Goal: Task Accomplishment & Management: Complete application form

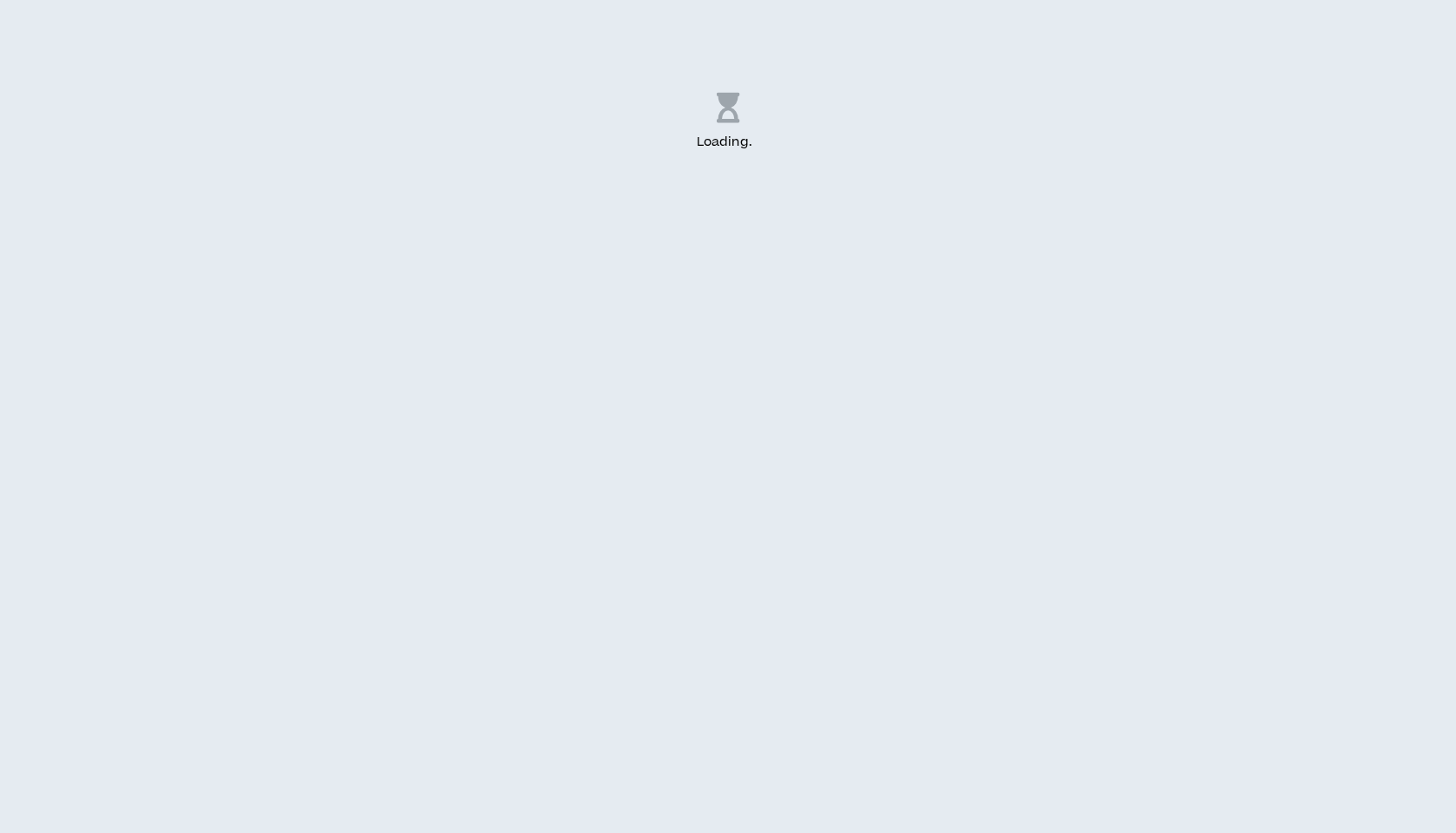
select select "US"
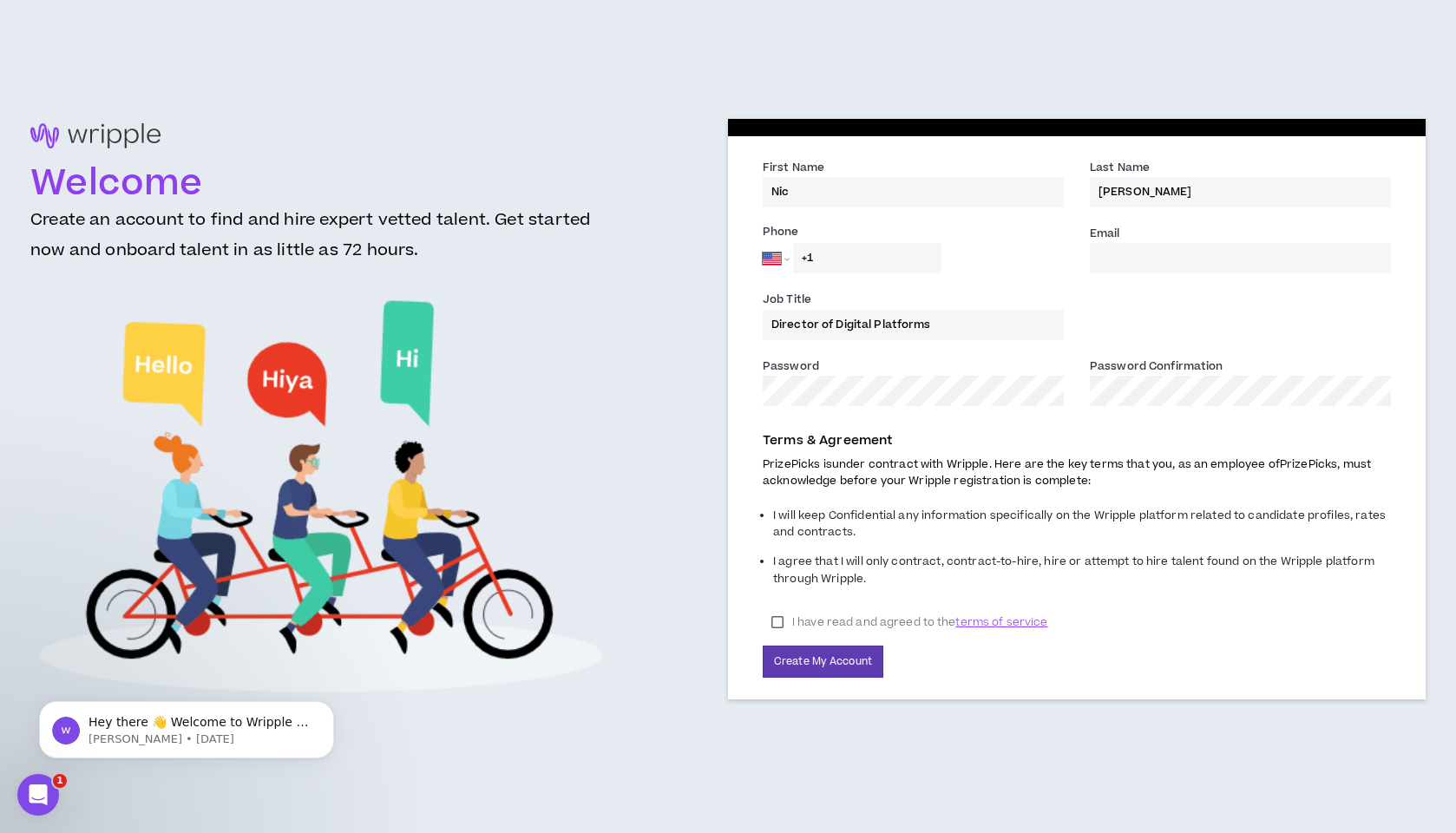
click at [1186, 250] on input "Email *" at bounding box center [1240, 258] width 301 height 30
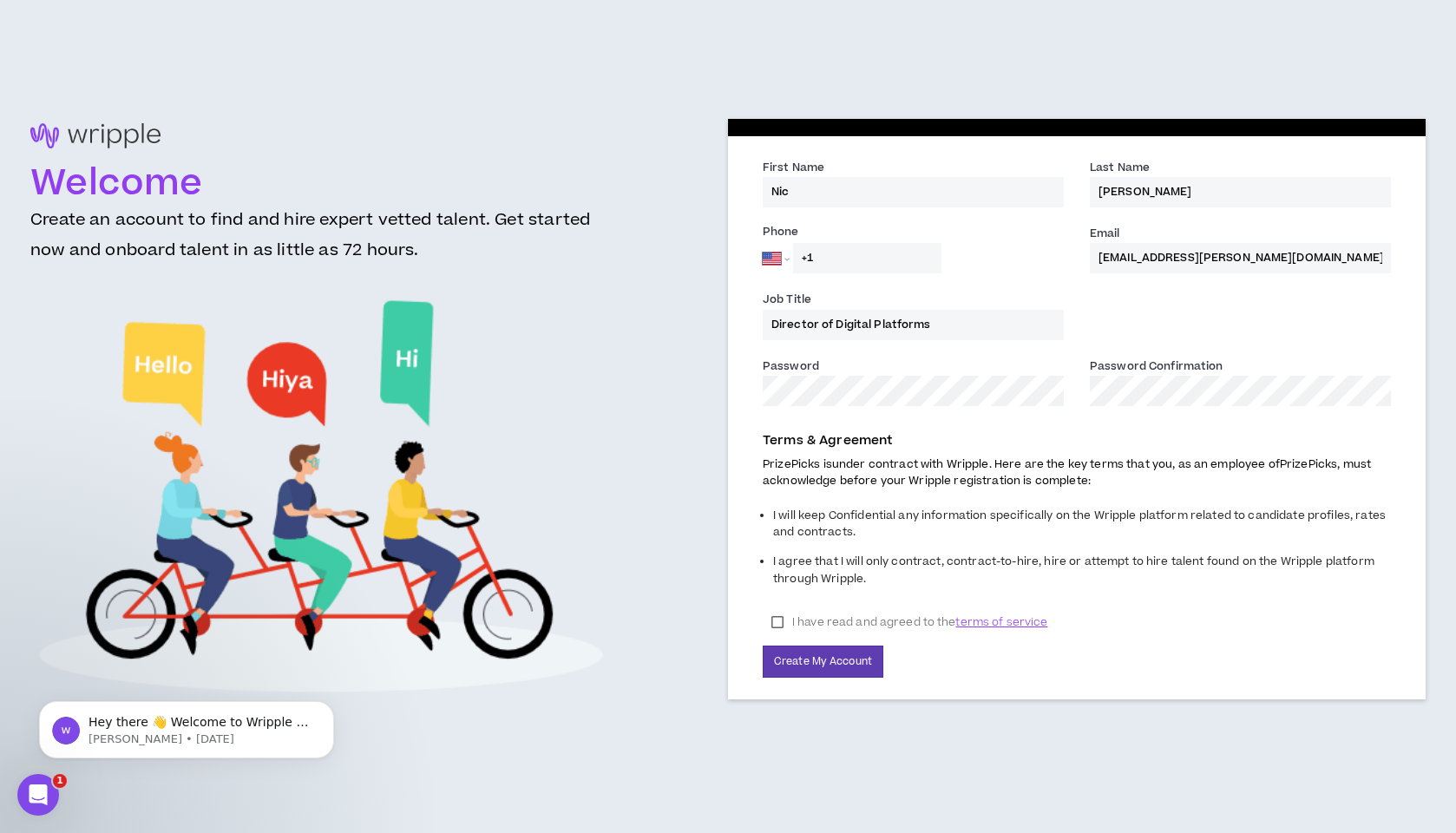
type input "[EMAIL_ADDRESS][PERSON_NAME][DOMAIN_NAME]"
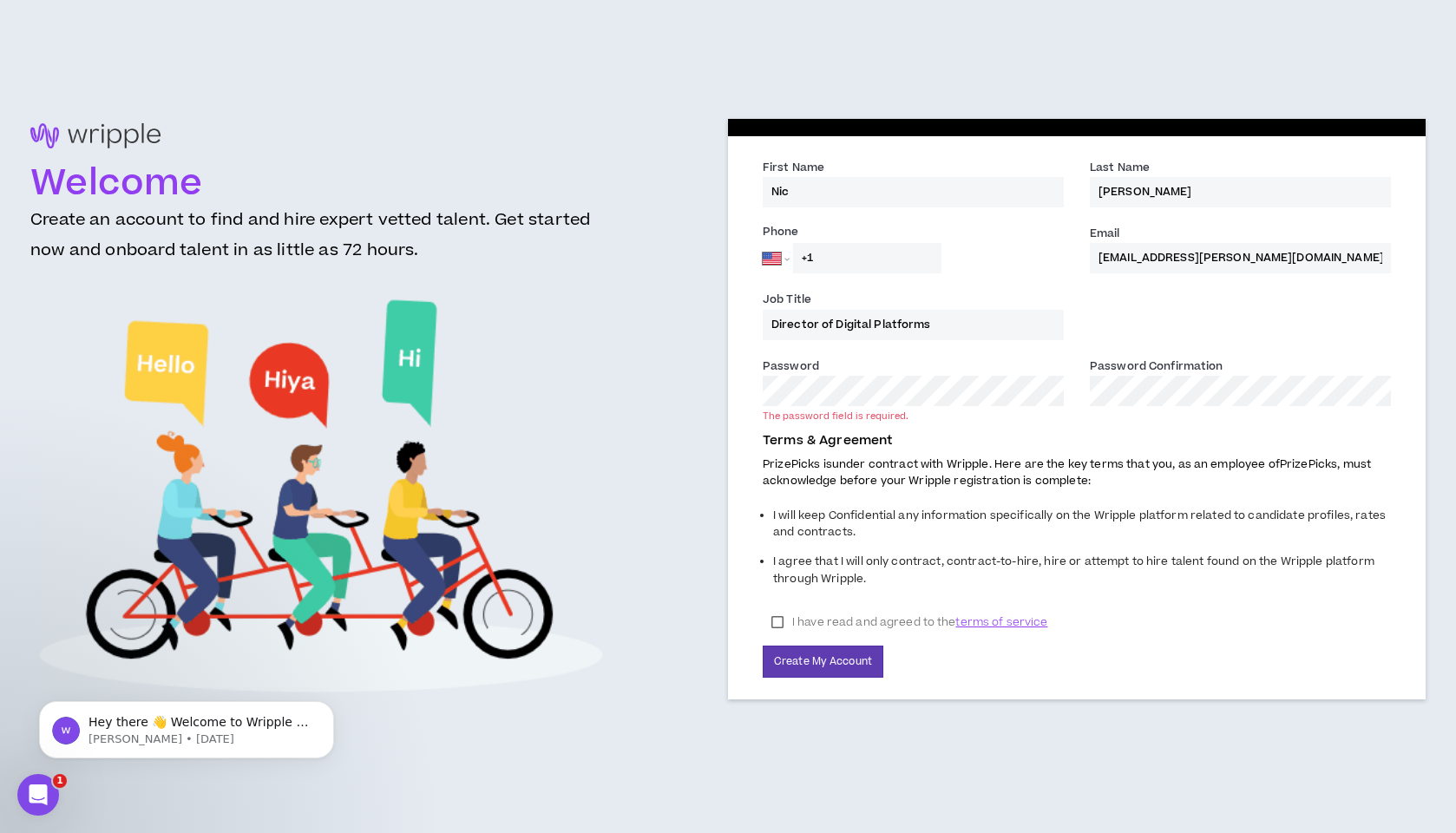
click at [0, 832] on com-1password-button at bounding box center [0, 833] width 0 height 0
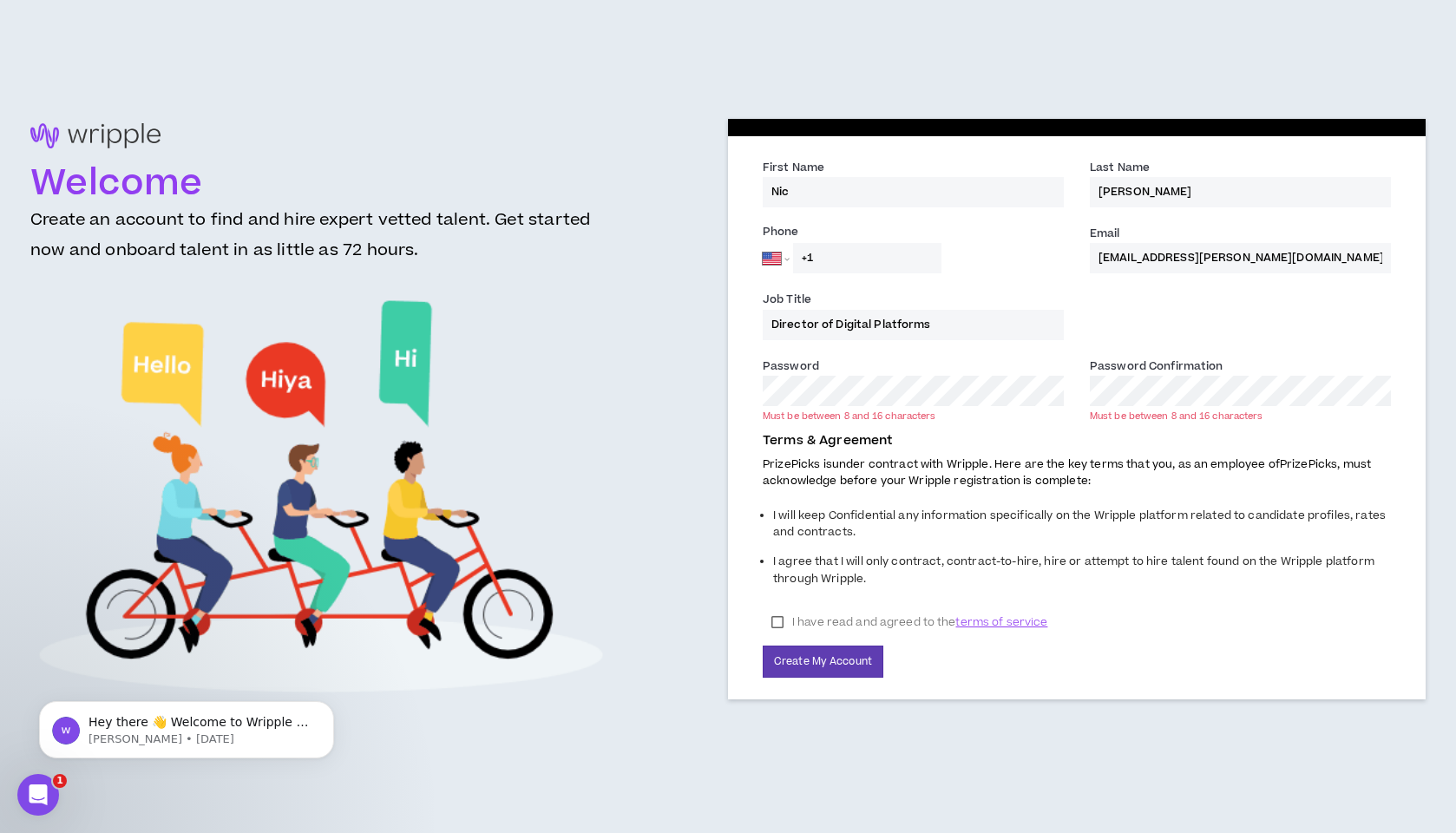
click at [0, 832] on com-1password-button at bounding box center [0, 833] width 0 height 0
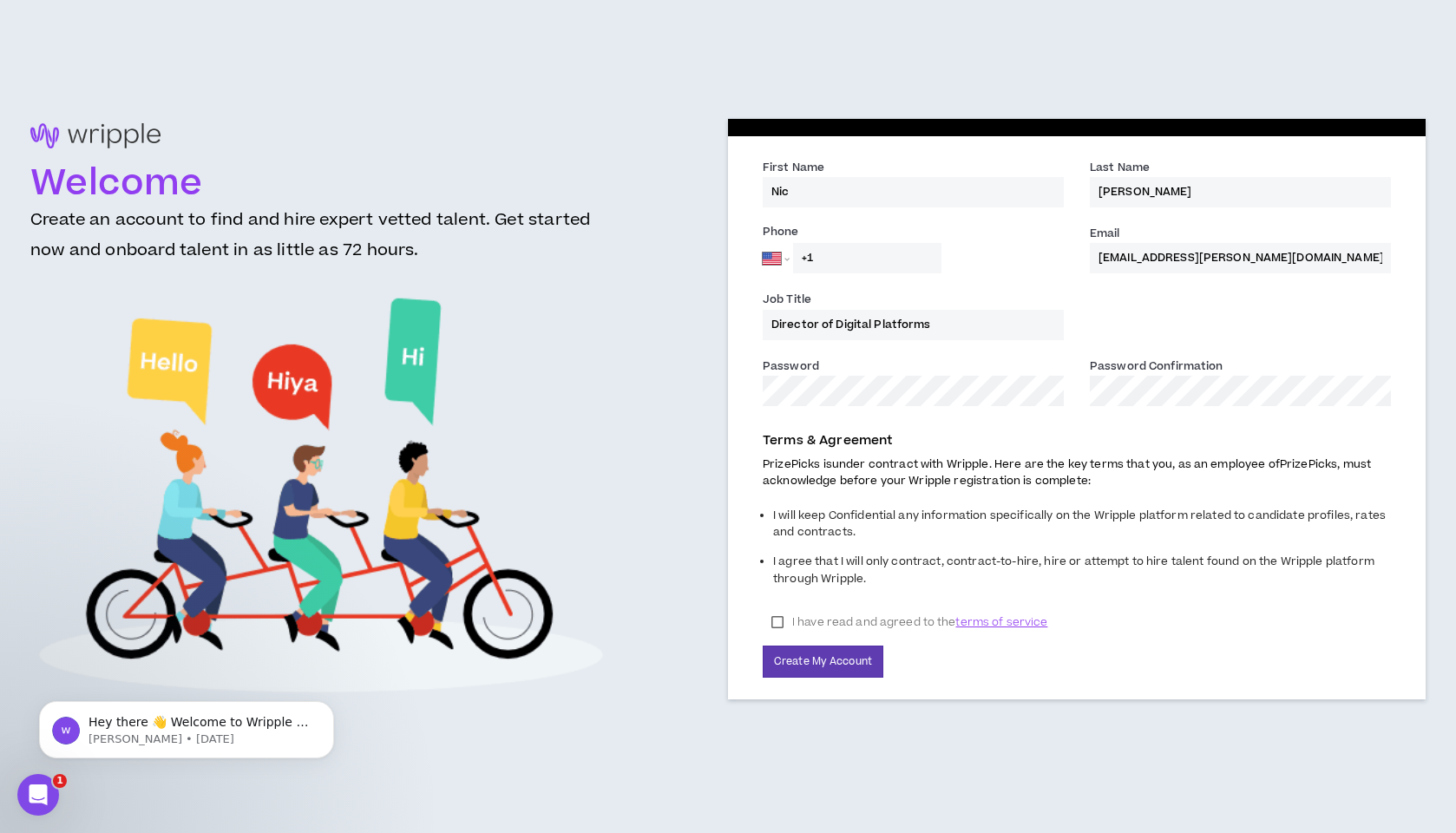
click at [1193, 545] on li "I will keep Confidential any information specifically on the Wripple platform r…" at bounding box center [1082, 526] width 617 height 46
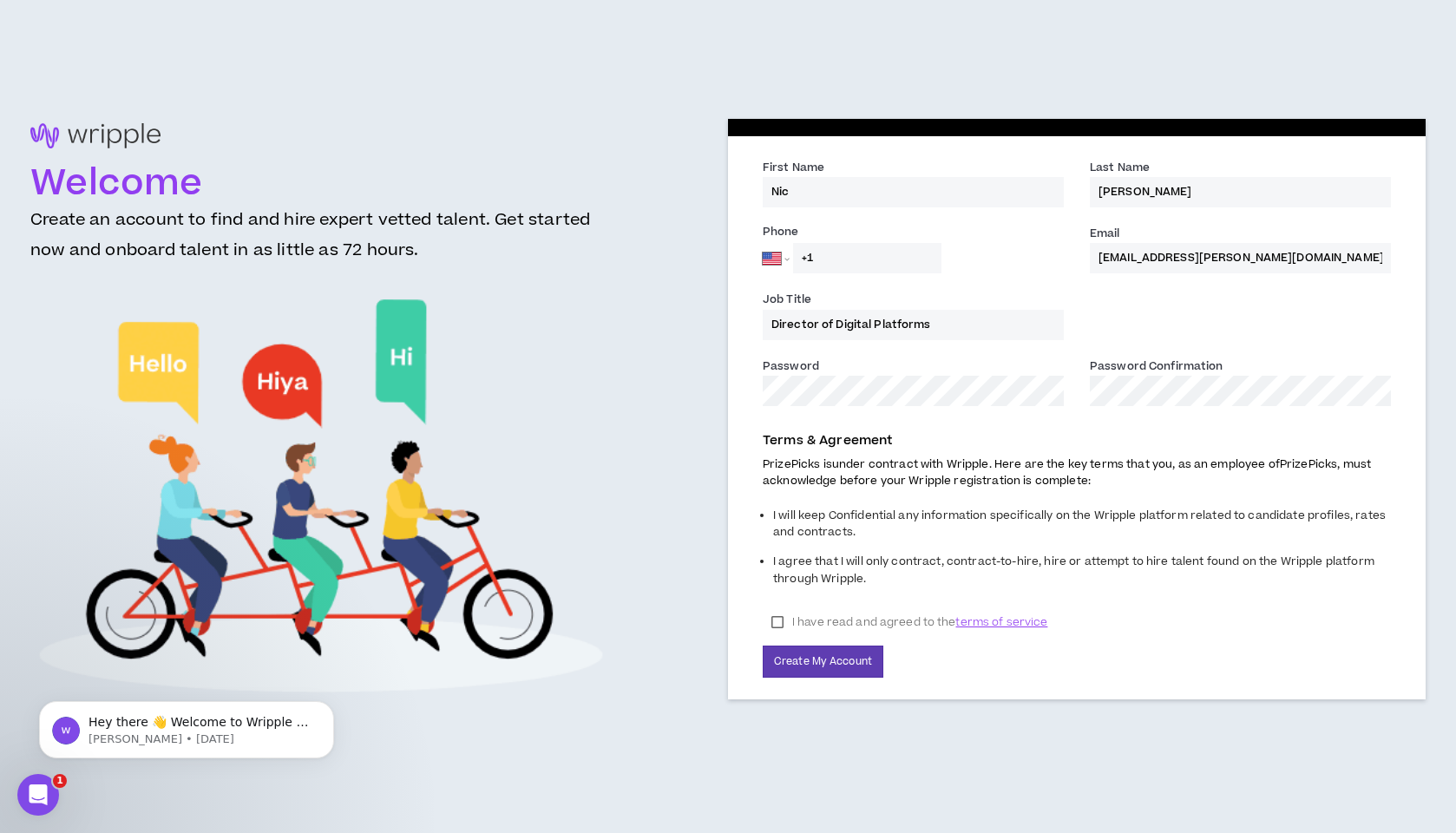
click at [773, 628] on label "I have read and agreed to the terms of service" at bounding box center [909, 622] width 294 height 26
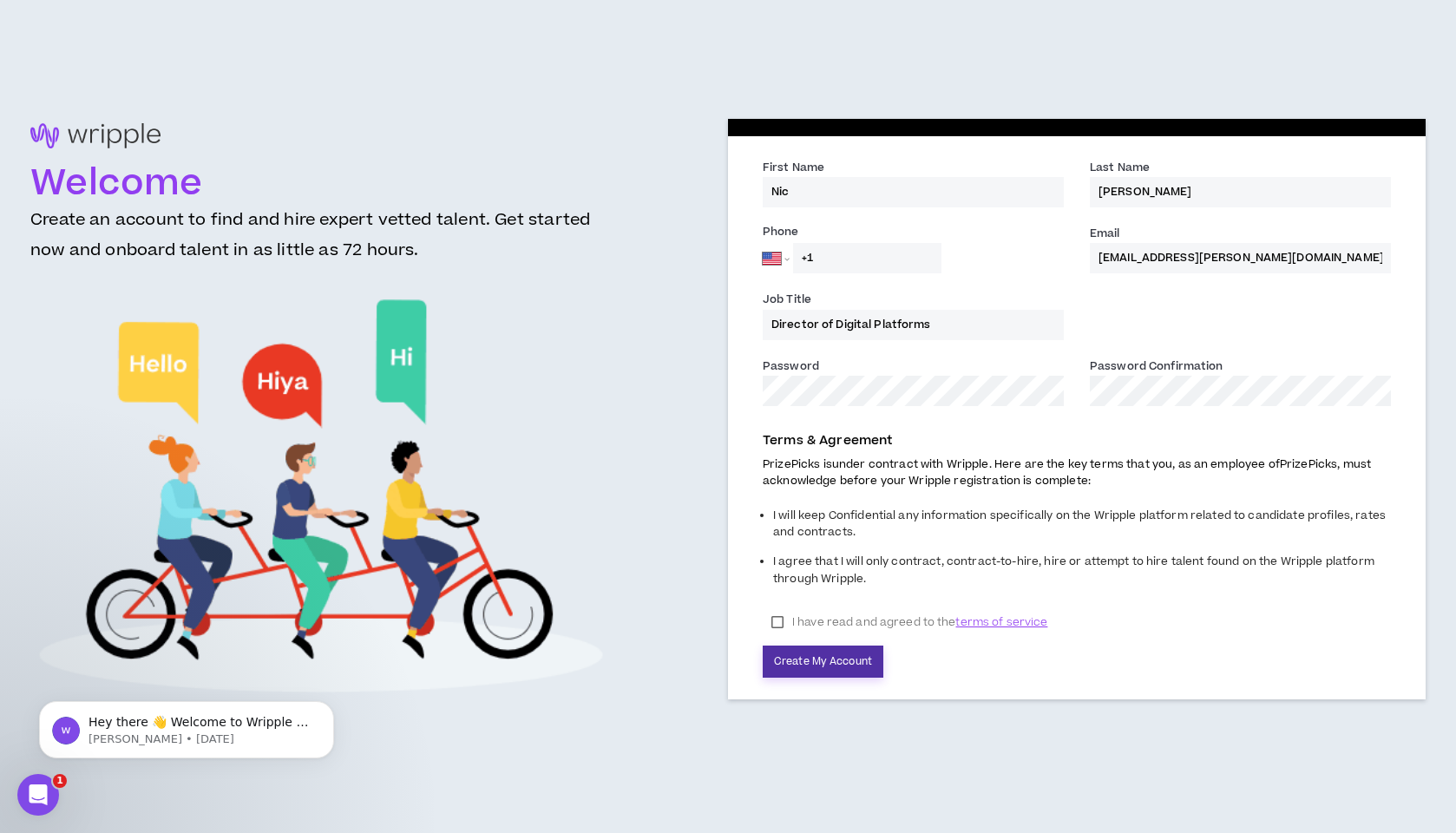
click at [796, 662] on button "Create My Account" at bounding box center [823, 662] width 120 height 32
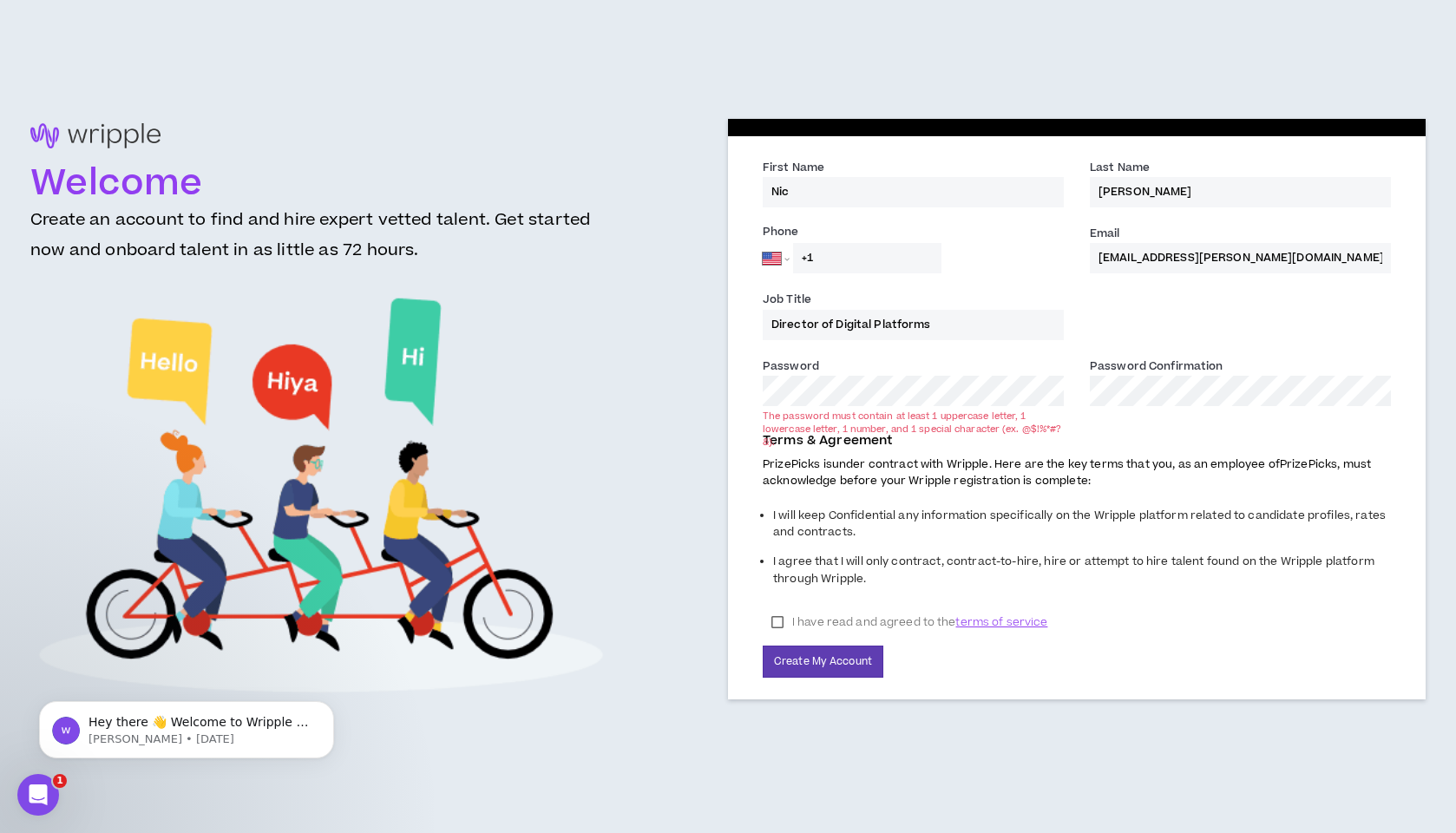
click at [907, 432] on div "The password must contain at least 1 uppercase letter, 1 lowercase letter, 1 nu…" at bounding box center [913, 429] width 301 height 39
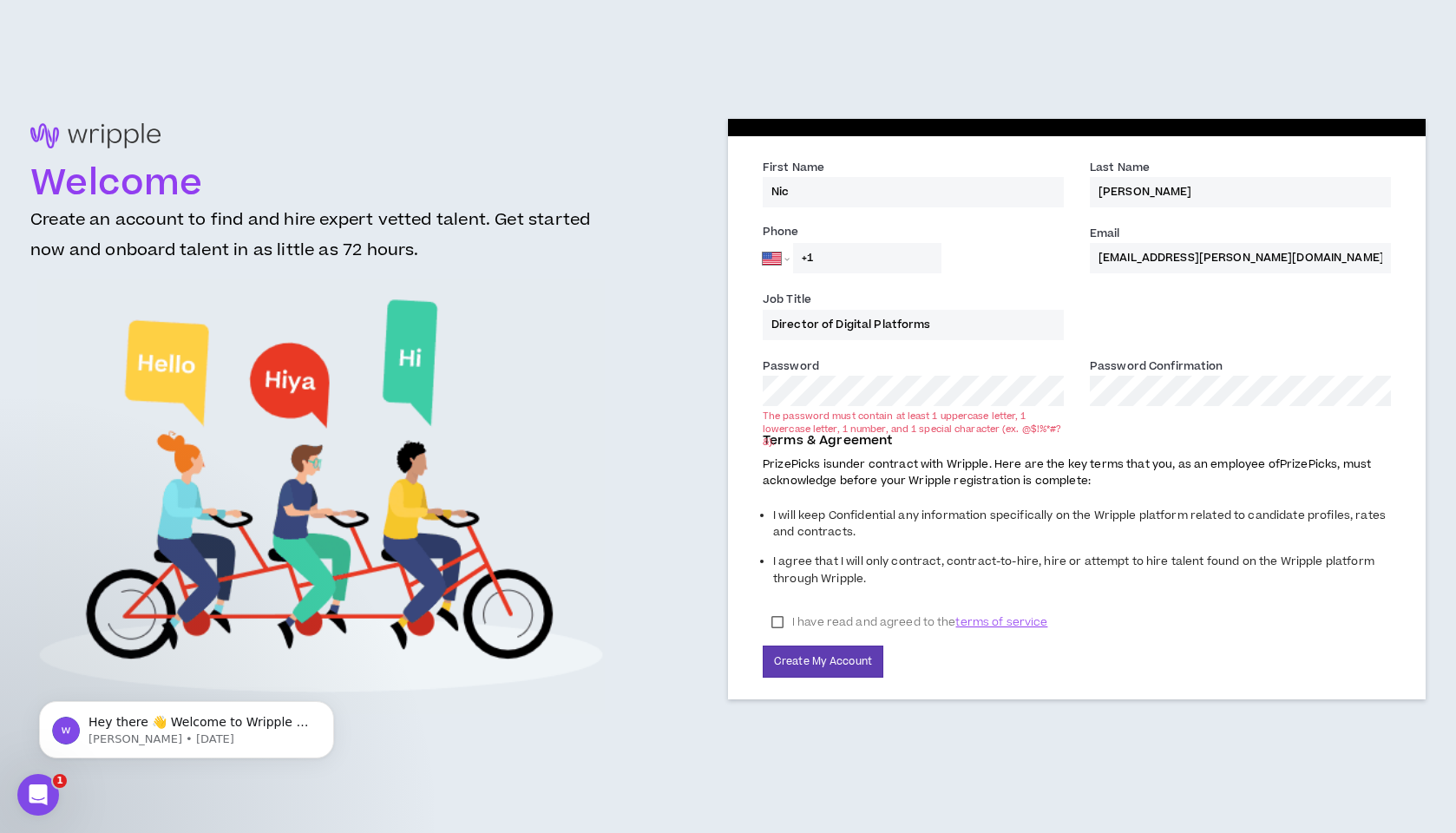
click at [0, 832] on com-1password-button at bounding box center [0, 833] width 0 height 0
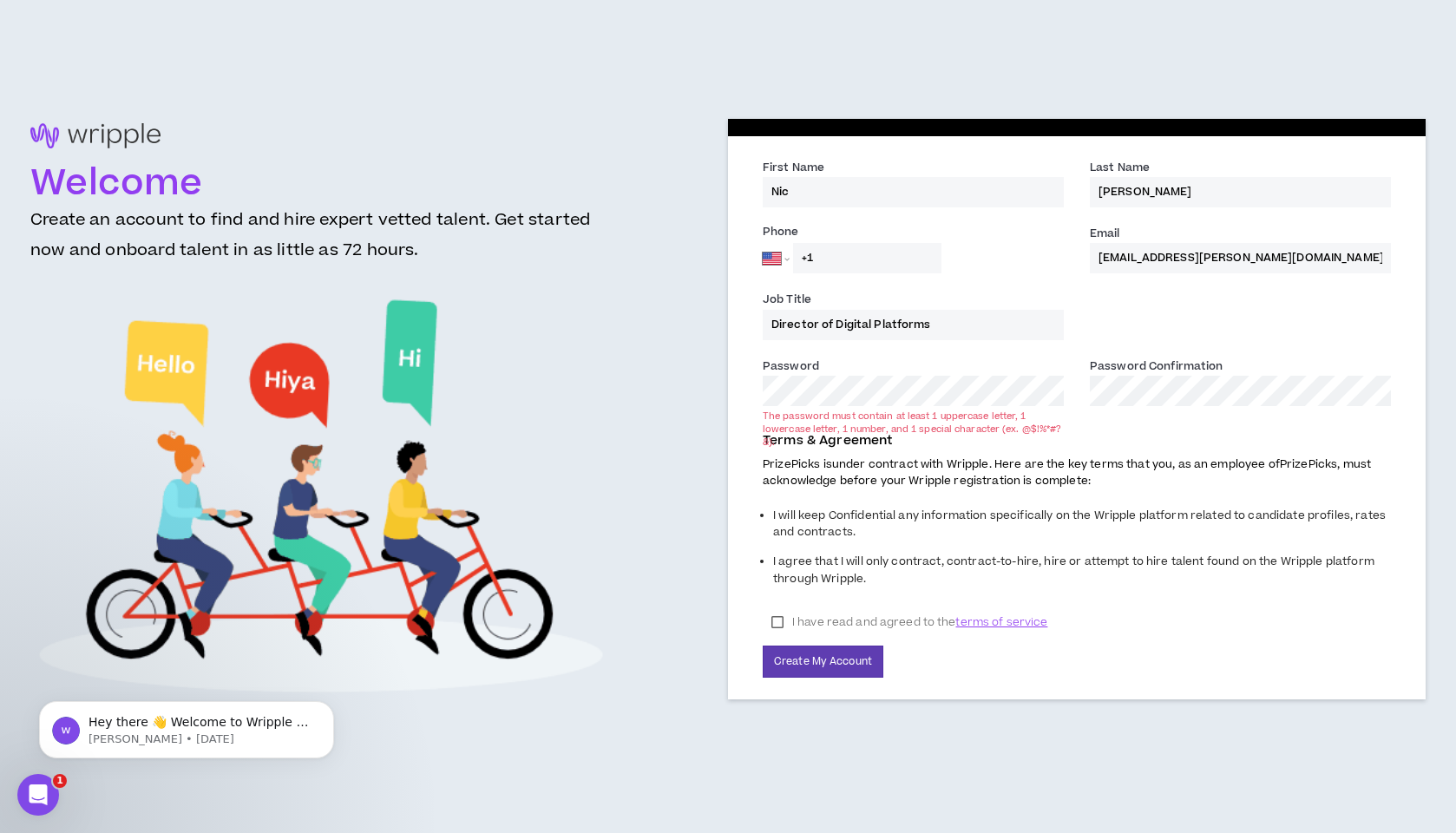
click at [1102, 486] on p "PrizePicks is under contract with Wripple. Here are the key terms that you, as …" at bounding box center [1077, 473] width 628 height 33
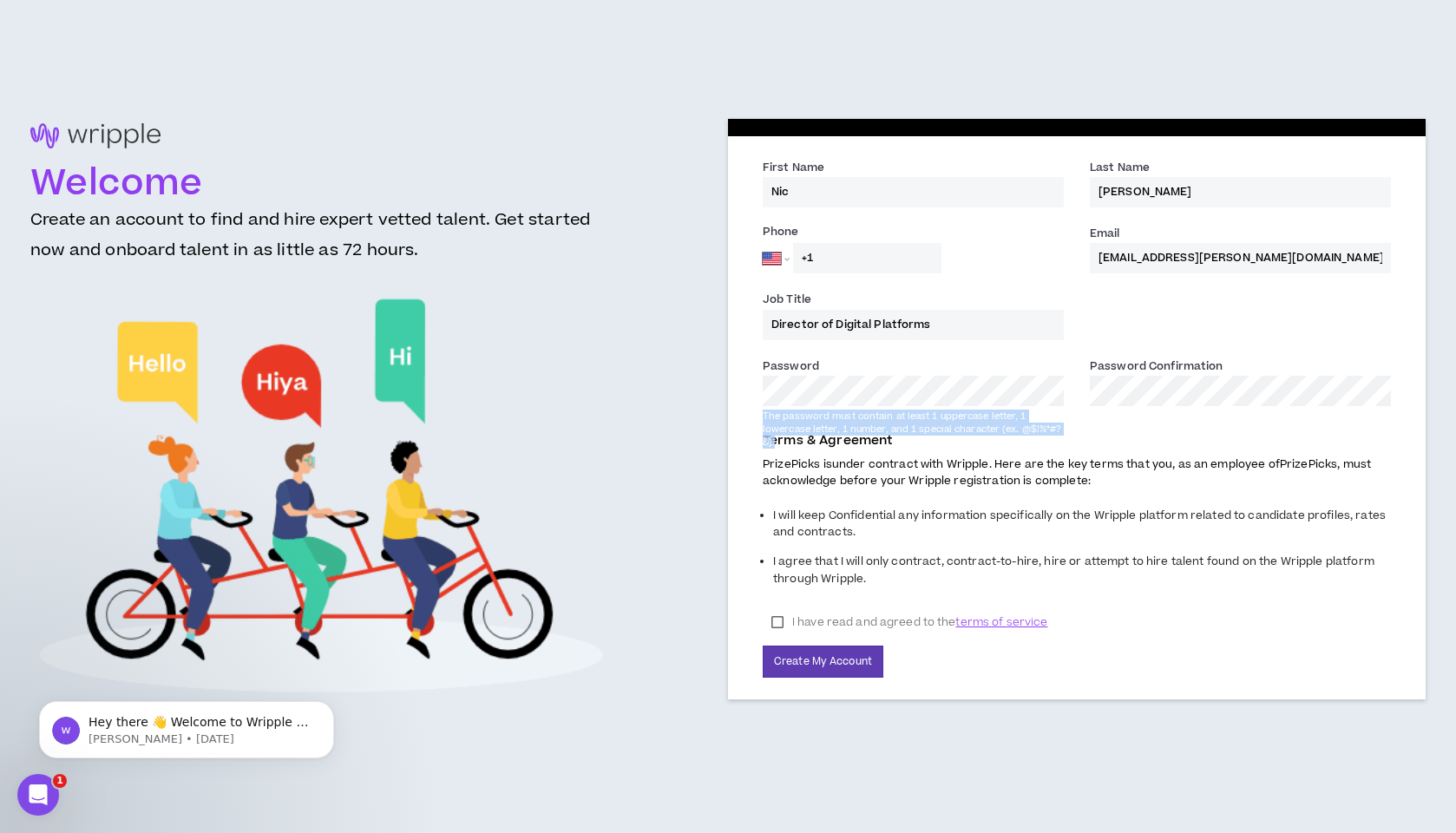
drag, startPoint x: 784, startPoint y: 441, endPoint x: 751, endPoint y: 418, distance: 40.2
click at [751, 418] on div "The password must contain at least 1 uppercase letter, 1 lowercase letter, 1 nu…" at bounding box center [913, 429] width 327 height 39
click at [0, 832] on com-1password-button at bounding box center [0, 833] width 0 height 0
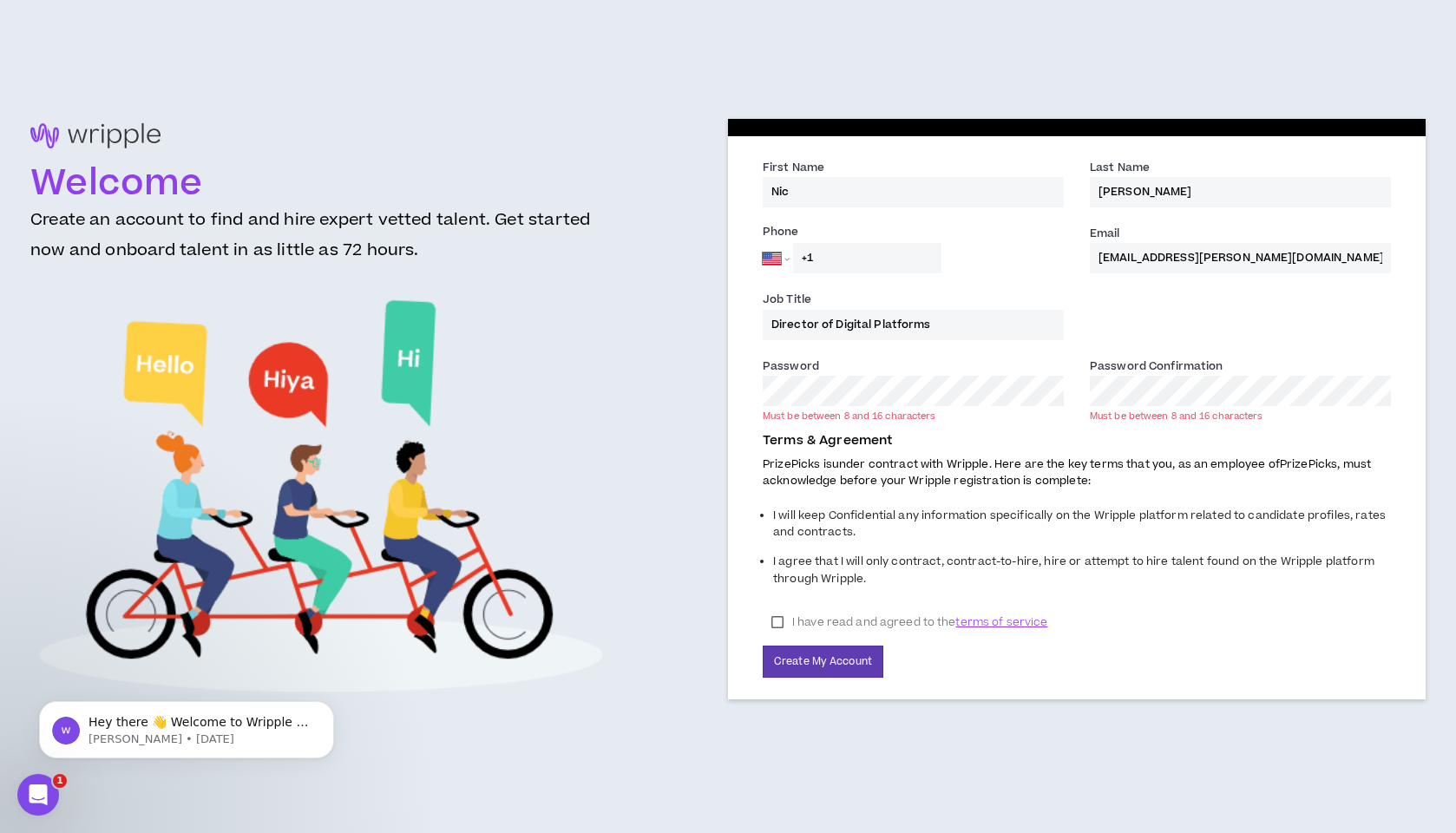
click at [911, 467] on p "PrizePicks is under contract with Wripple. Here are the key terms that you, as …" at bounding box center [1077, 473] width 628 height 33
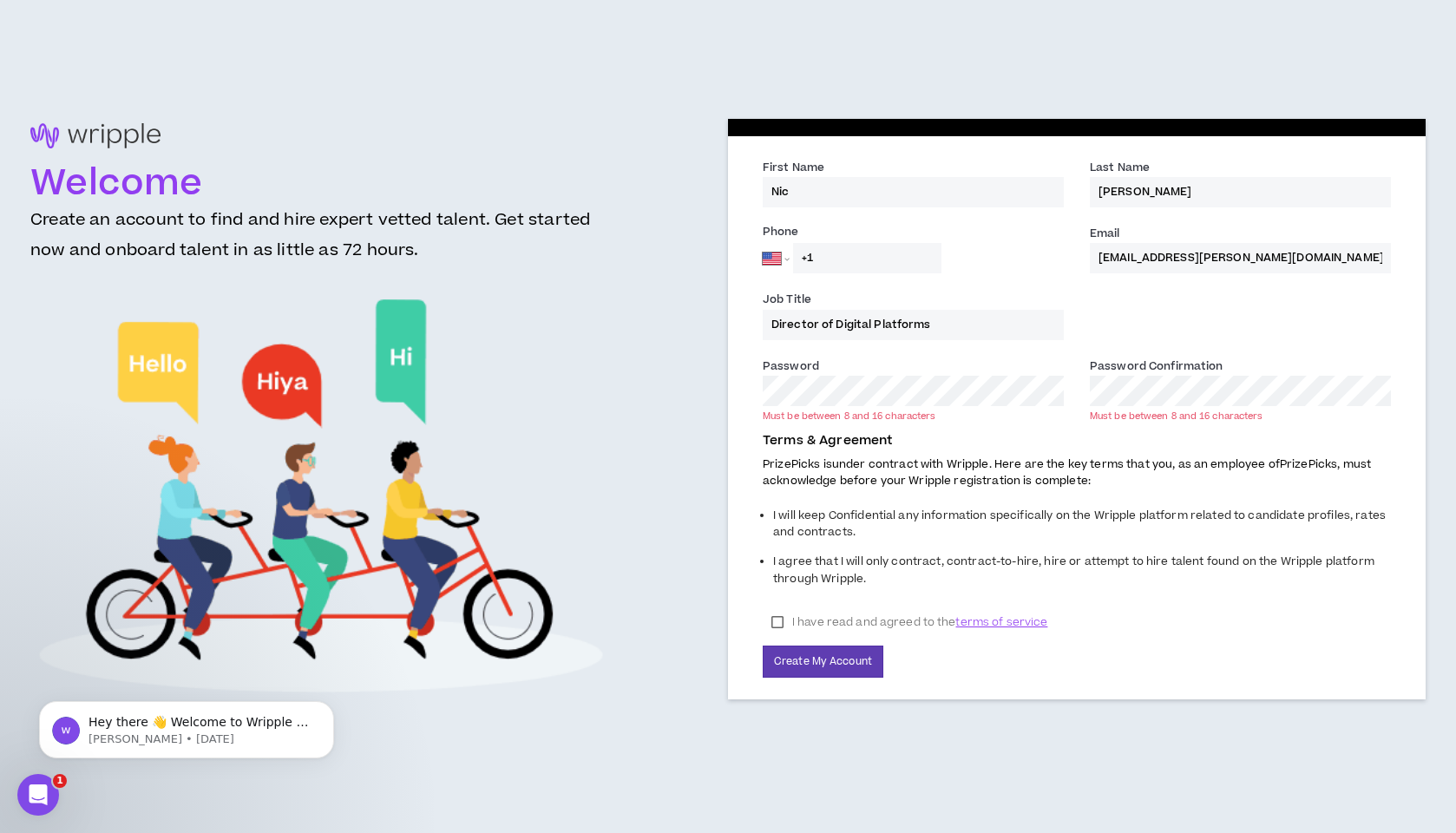
click at [1141, 557] on li "I agree that I will only contract, contract-to-hire, hire or attempt to hire ta…" at bounding box center [1082, 573] width 617 height 46
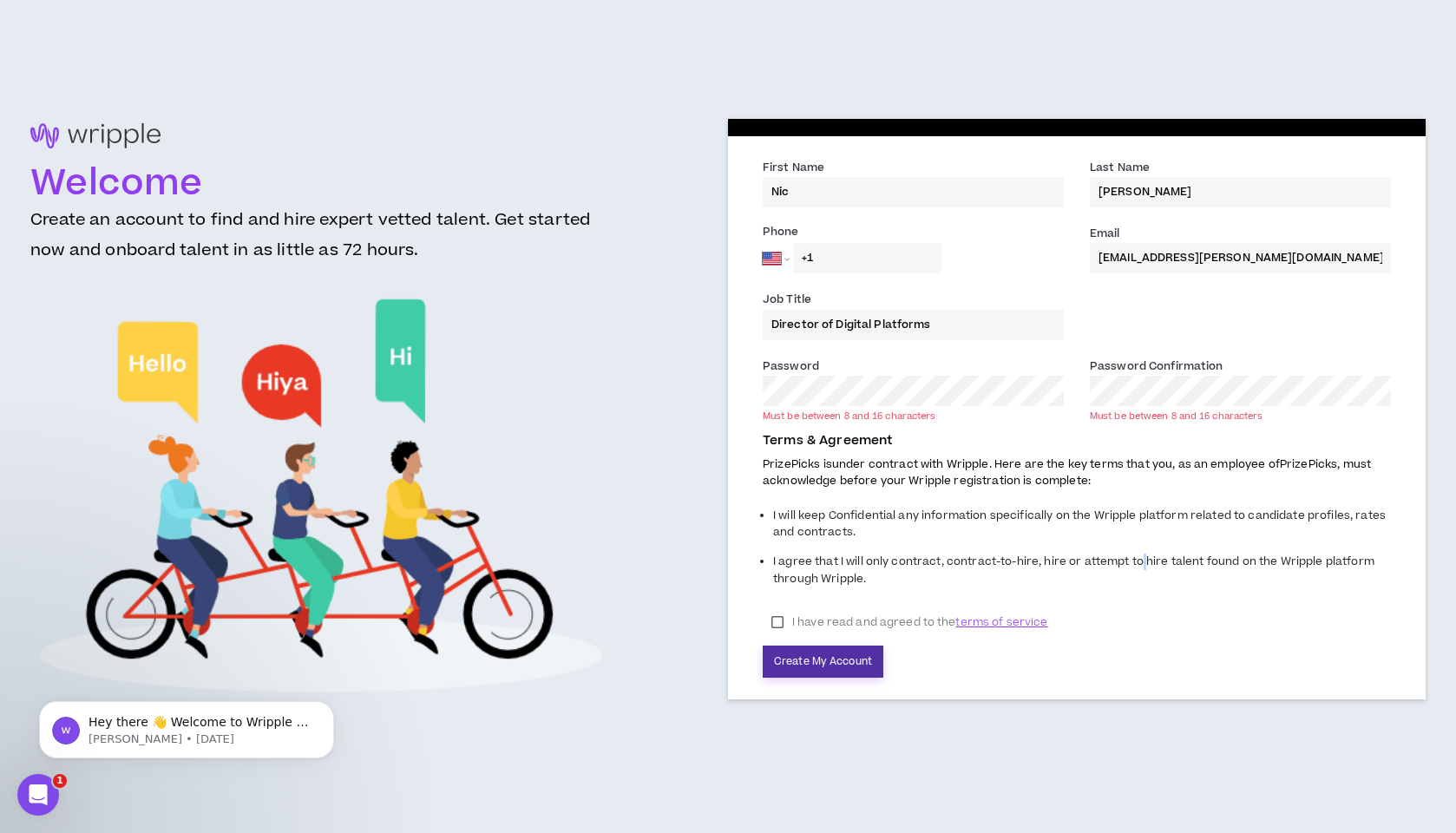
click at [791, 672] on button "Create My Account" at bounding box center [823, 662] width 120 height 32
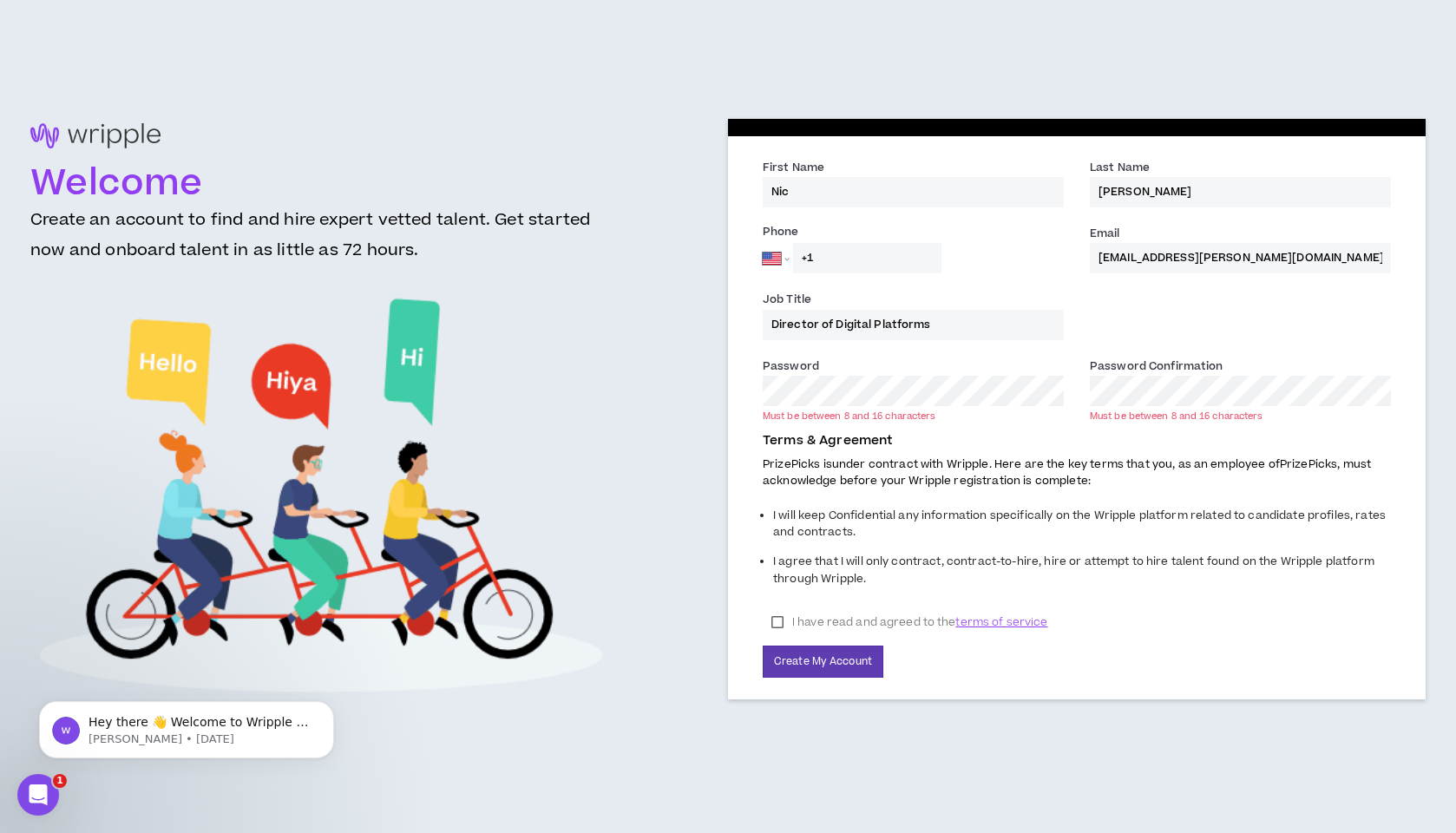
click at [961, 559] on li "I agree that I will only contract, contract-to-hire, hire or attempt to hire ta…" at bounding box center [1082, 573] width 617 height 46
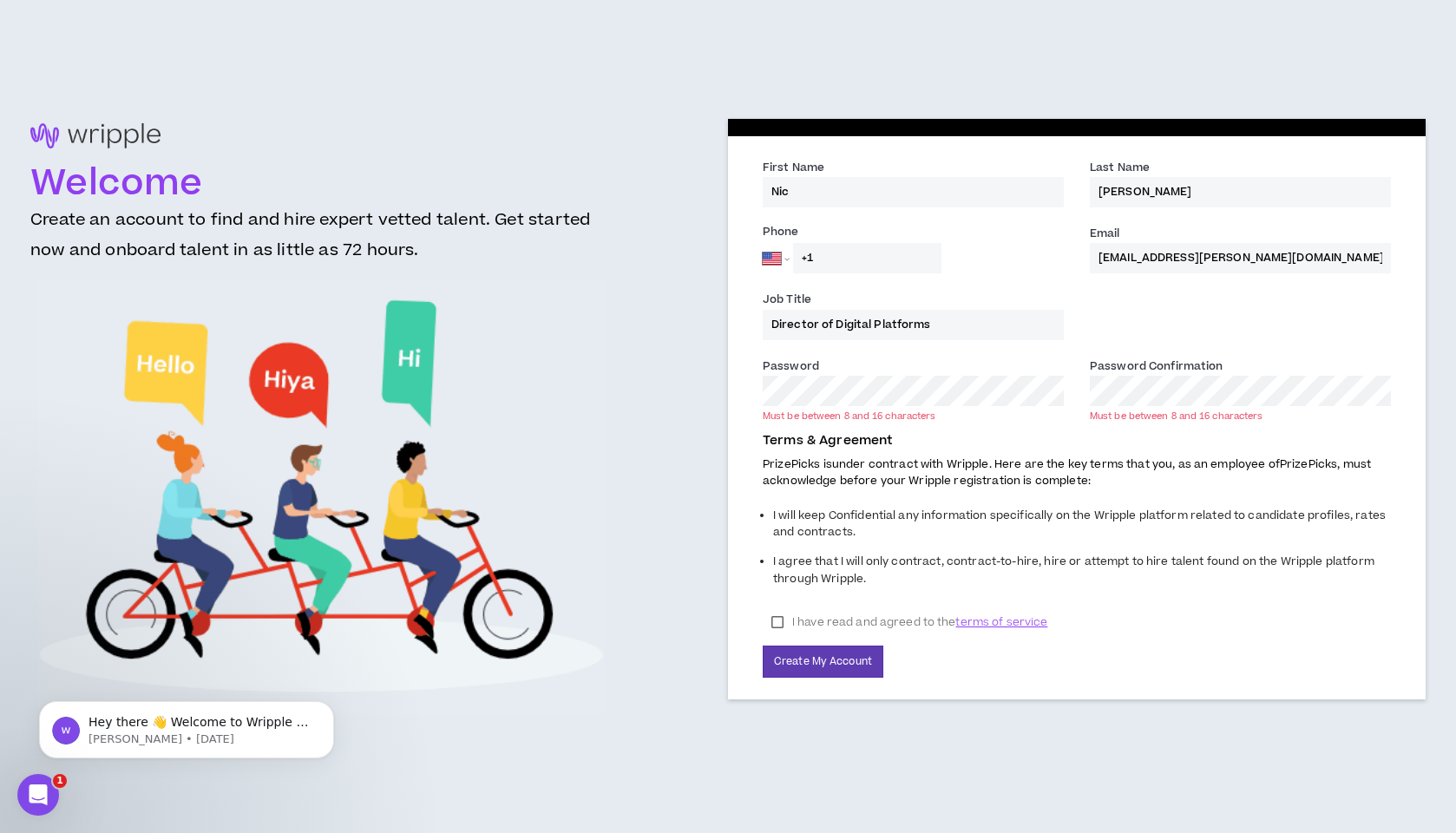
click at [0, 832] on com-1password-button at bounding box center [0, 833] width 0 height 0
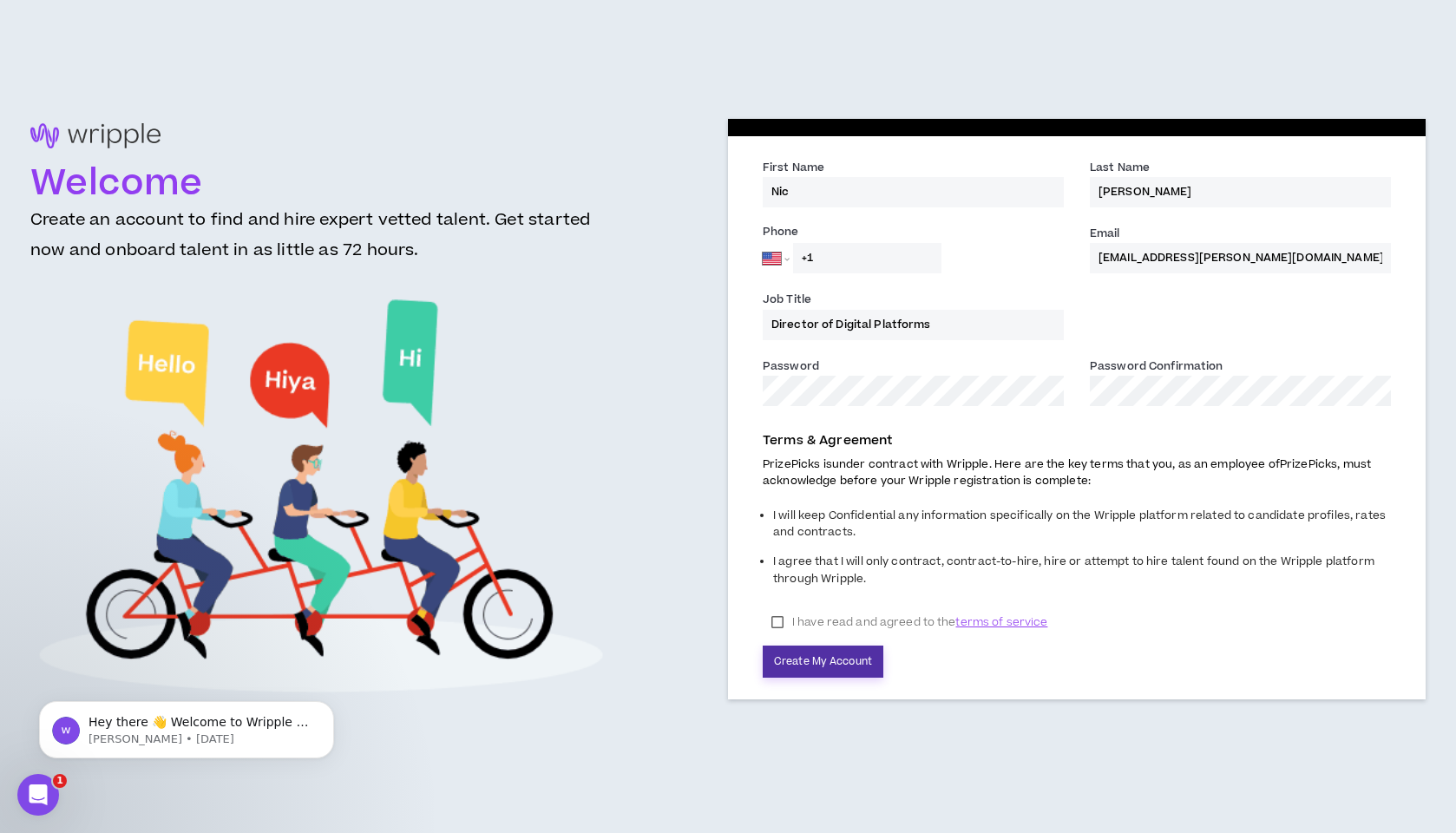
click at [827, 657] on button "Create My Account" at bounding box center [823, 662] width 120 height 32
